Goal: Task Accomplishment & Management: Complete application form

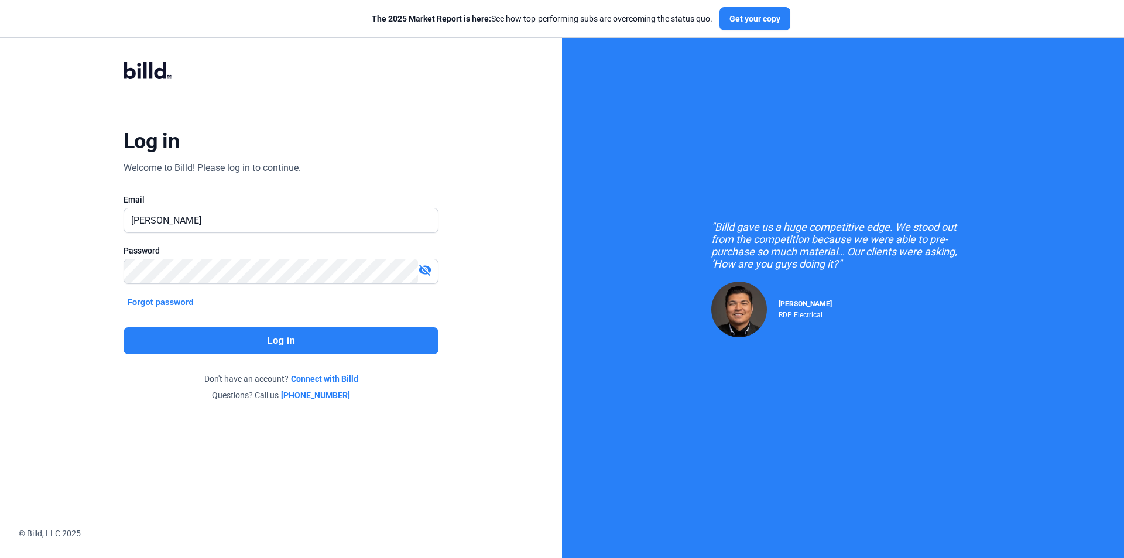
type input "[PERSON_NAME][EMAIL_ADDRESS][DOMAIN_NAME]"
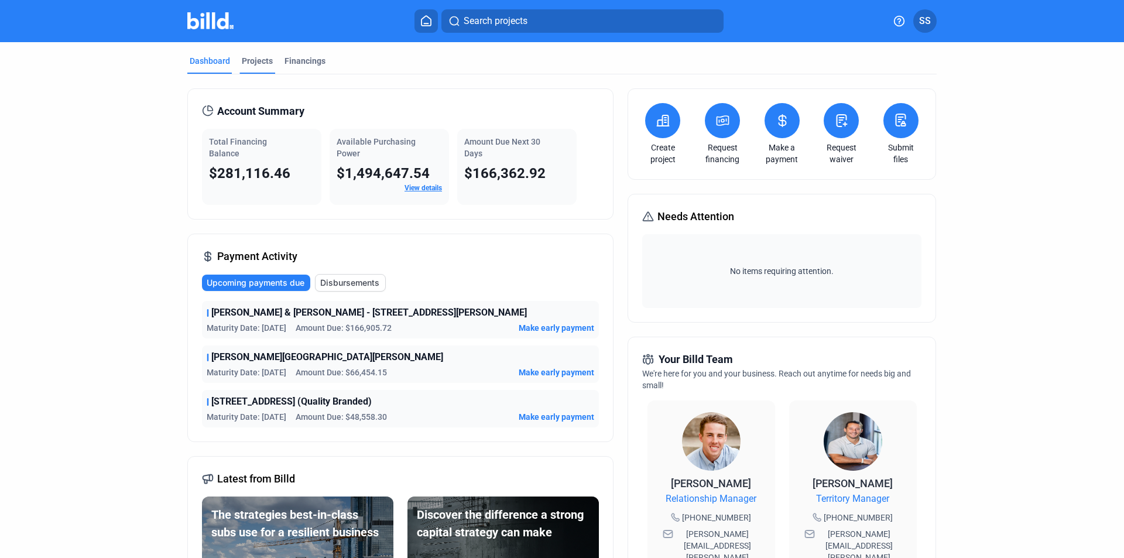
click at [252, 63] on div "Projects" at bounding box center [257, 61] width 31 height 12
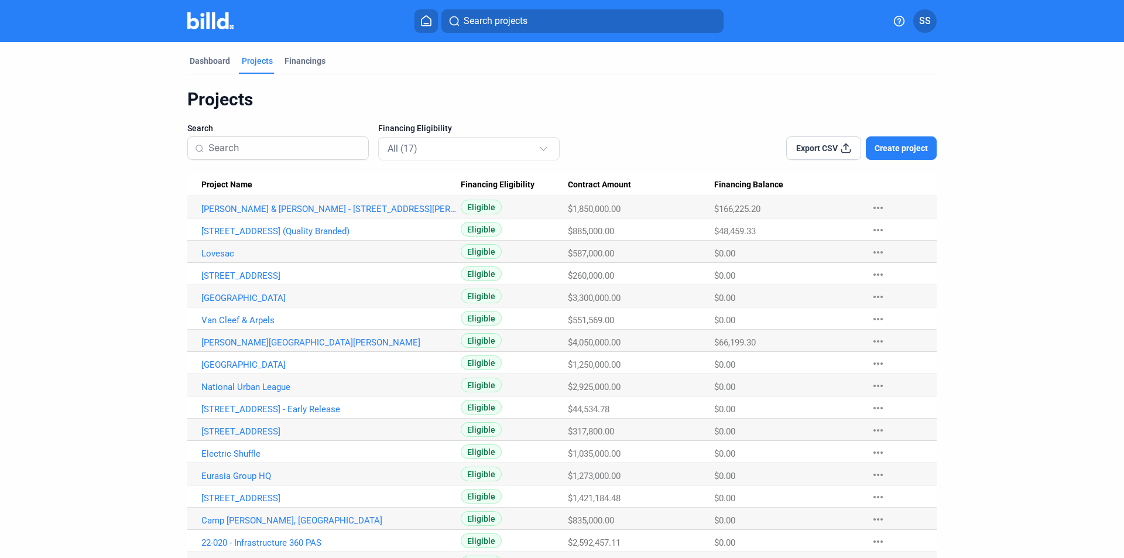
click at [880, 152] on span "Create project" at bounding box center [901, 148] width 53 height 12
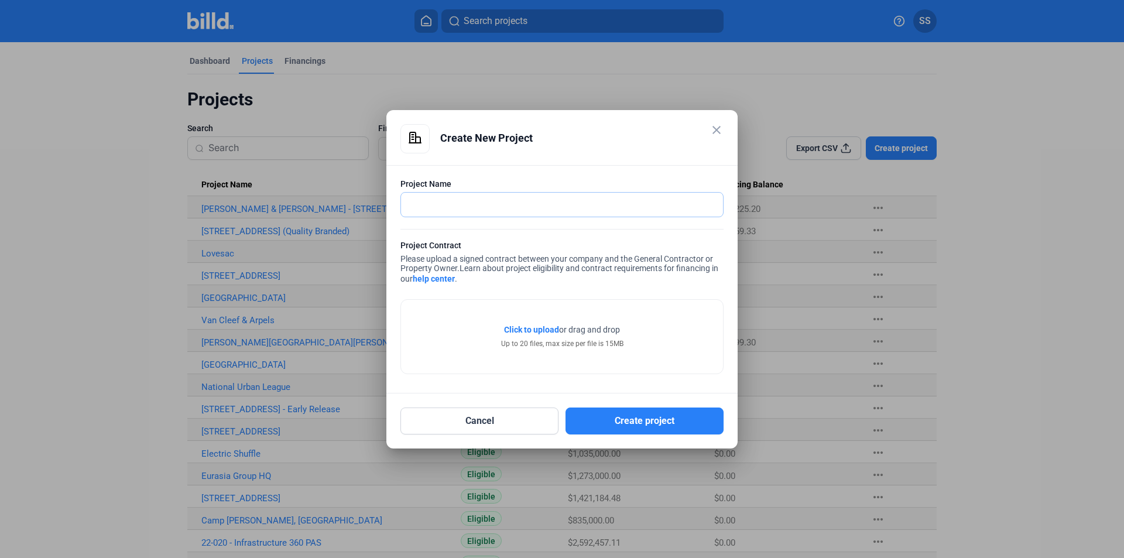
click at [456, 200] on input "text" at bounding box center [555, 205] width 309 height 24
type input "[STREET_ADDRESS]"
click at [536, 336] on span "Click to upload Tap to upload" at bounding box center [531, 330] width 55 height 12
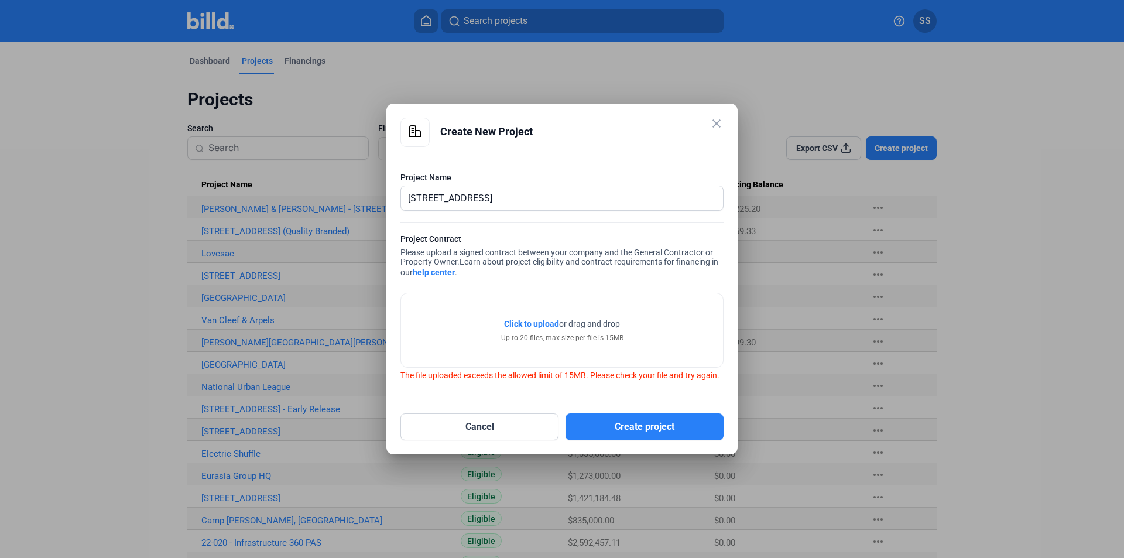
click at [524, 319] on span "Click to upload" at bounding box center [531, 323] width 55 height 9
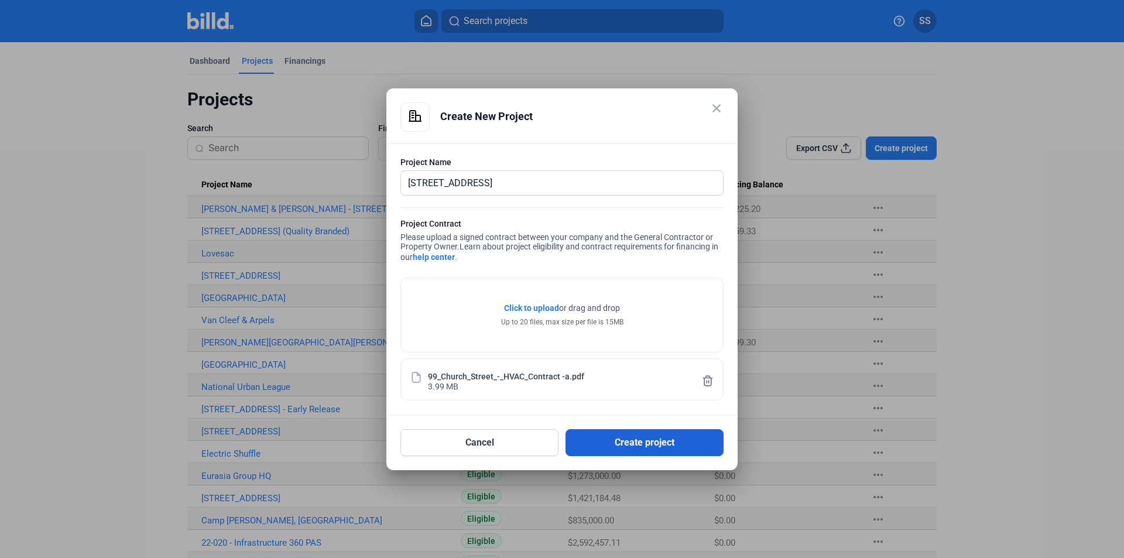
click at [627, 445] on button "Create project" at bounding box center [645, 442] width 158 height 27
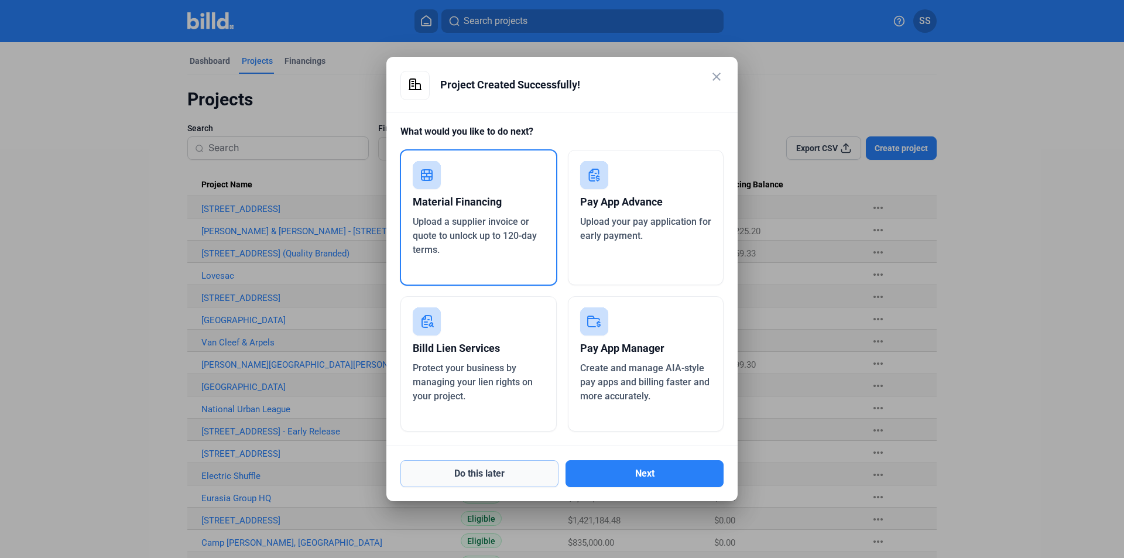
click at [494, 474] on button "Do this later" at bounding box center [480, 473] width 158 height 27
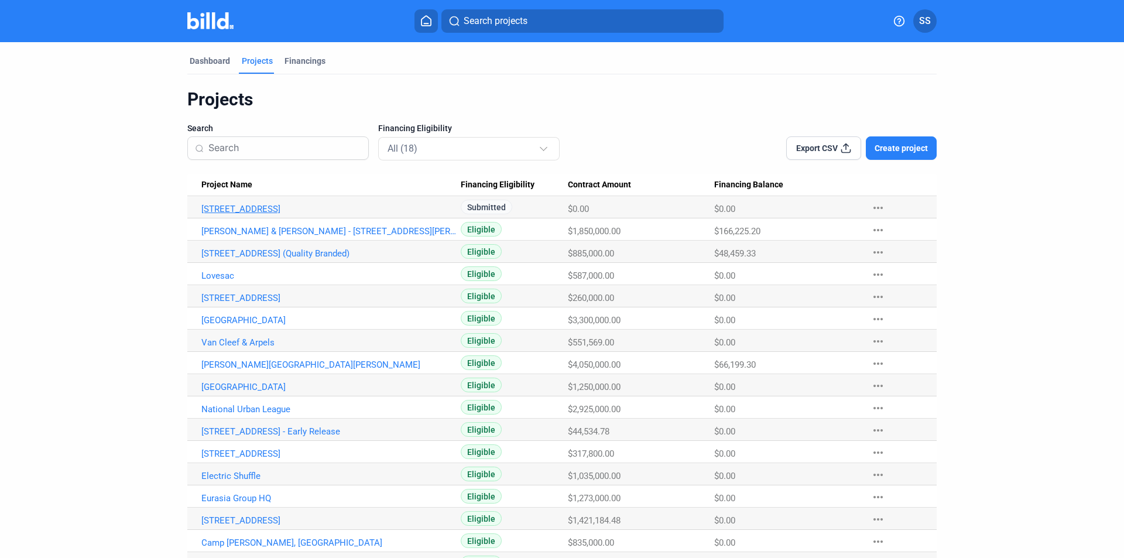
click at [250, 213] on link "[STREET_ADDRESS]" at bounding box center [330, 209] width 259 height 11
